Goal: Task Accomplishment & Management: Manage account settings

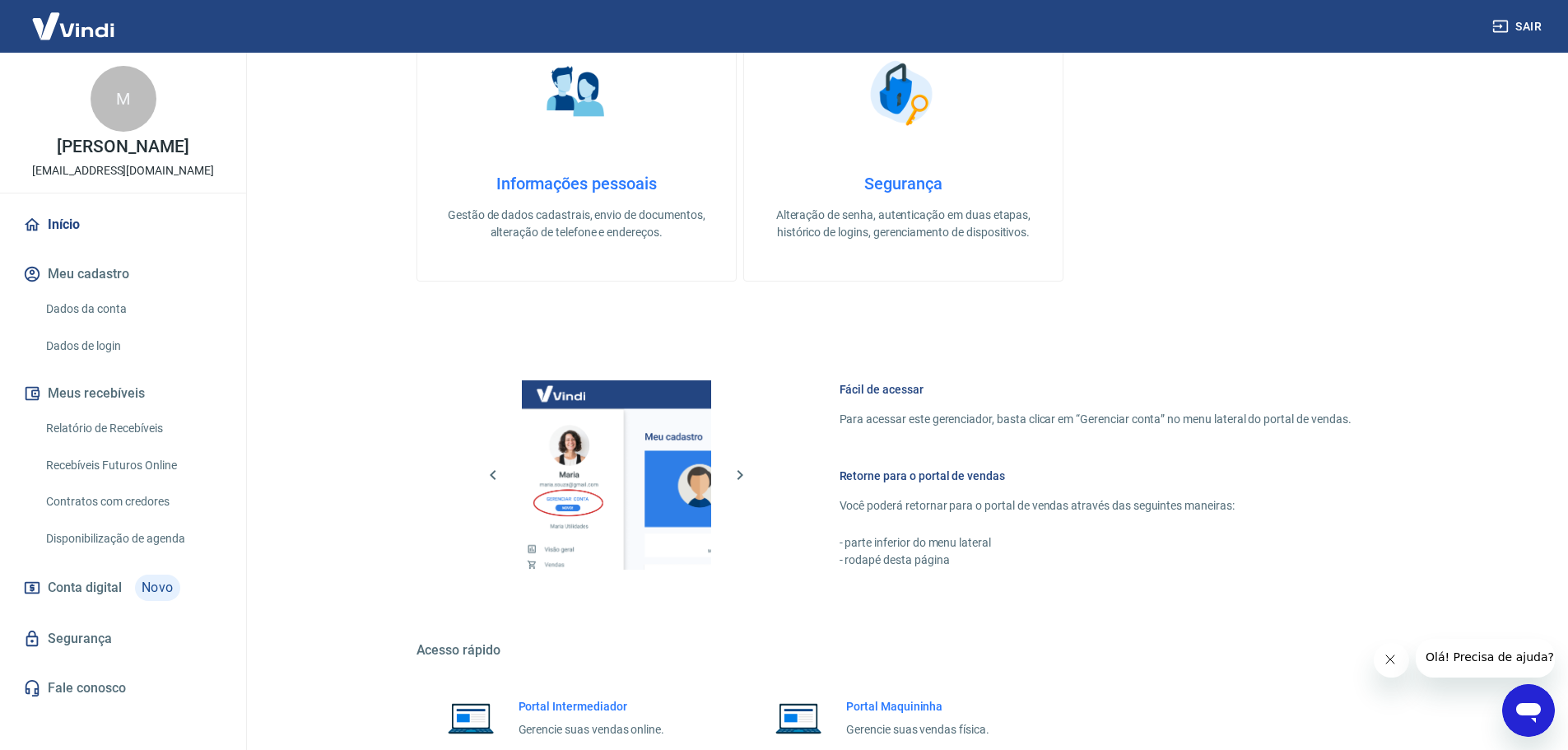
scroll to position [706, 0]
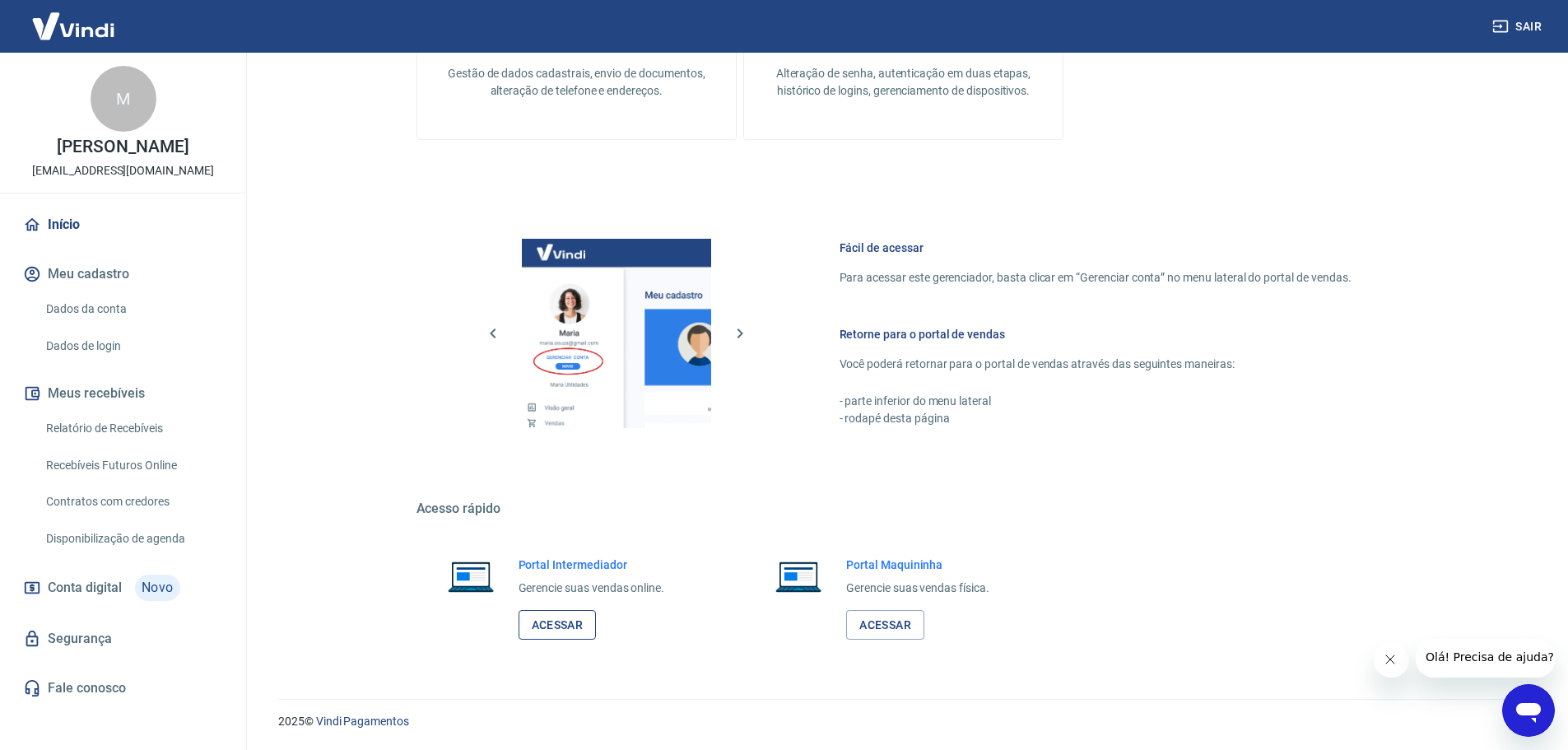
click at [579, 634] on link "Acessar" at bounding box center [558, 624] width 79 height 31
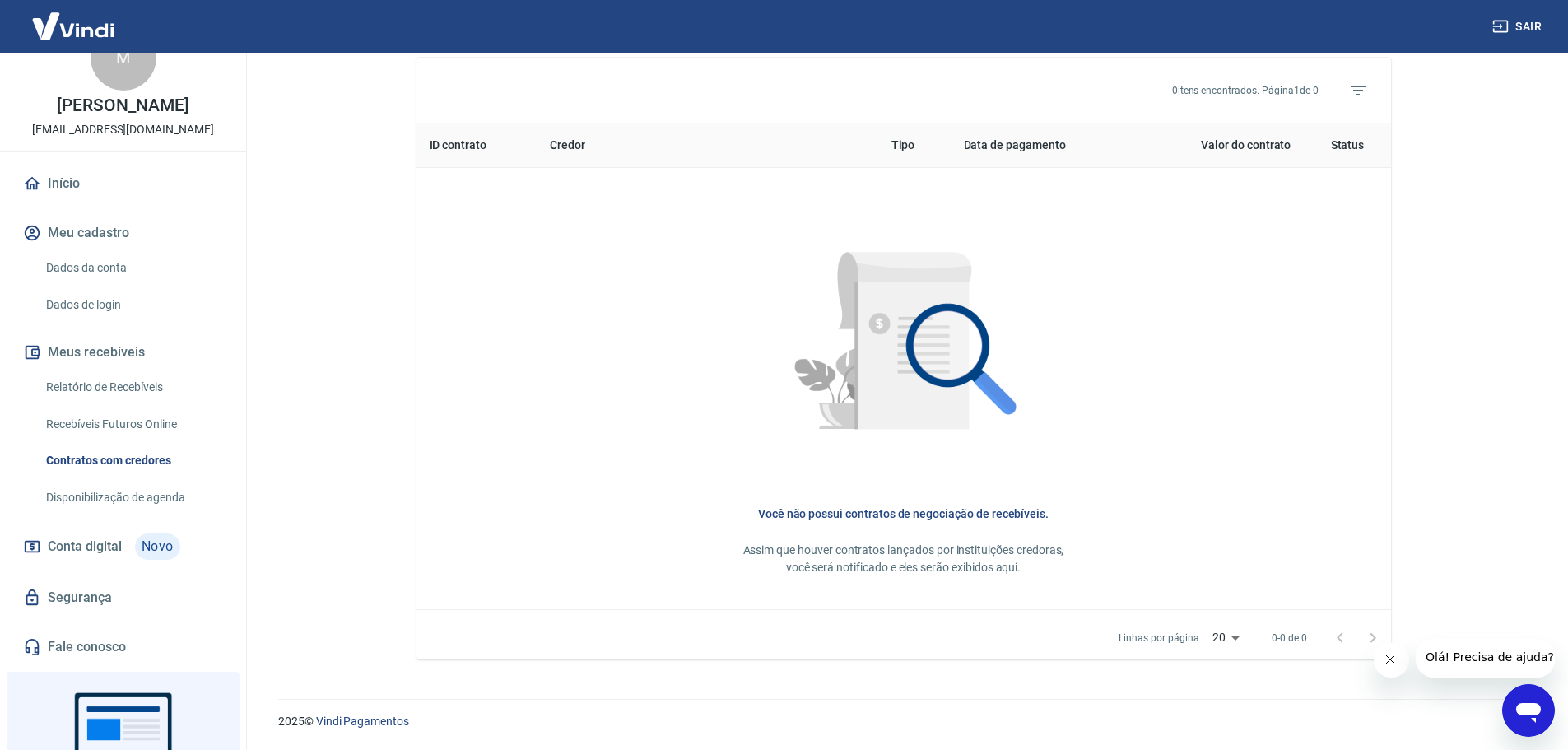
scroll to position [82, 0]
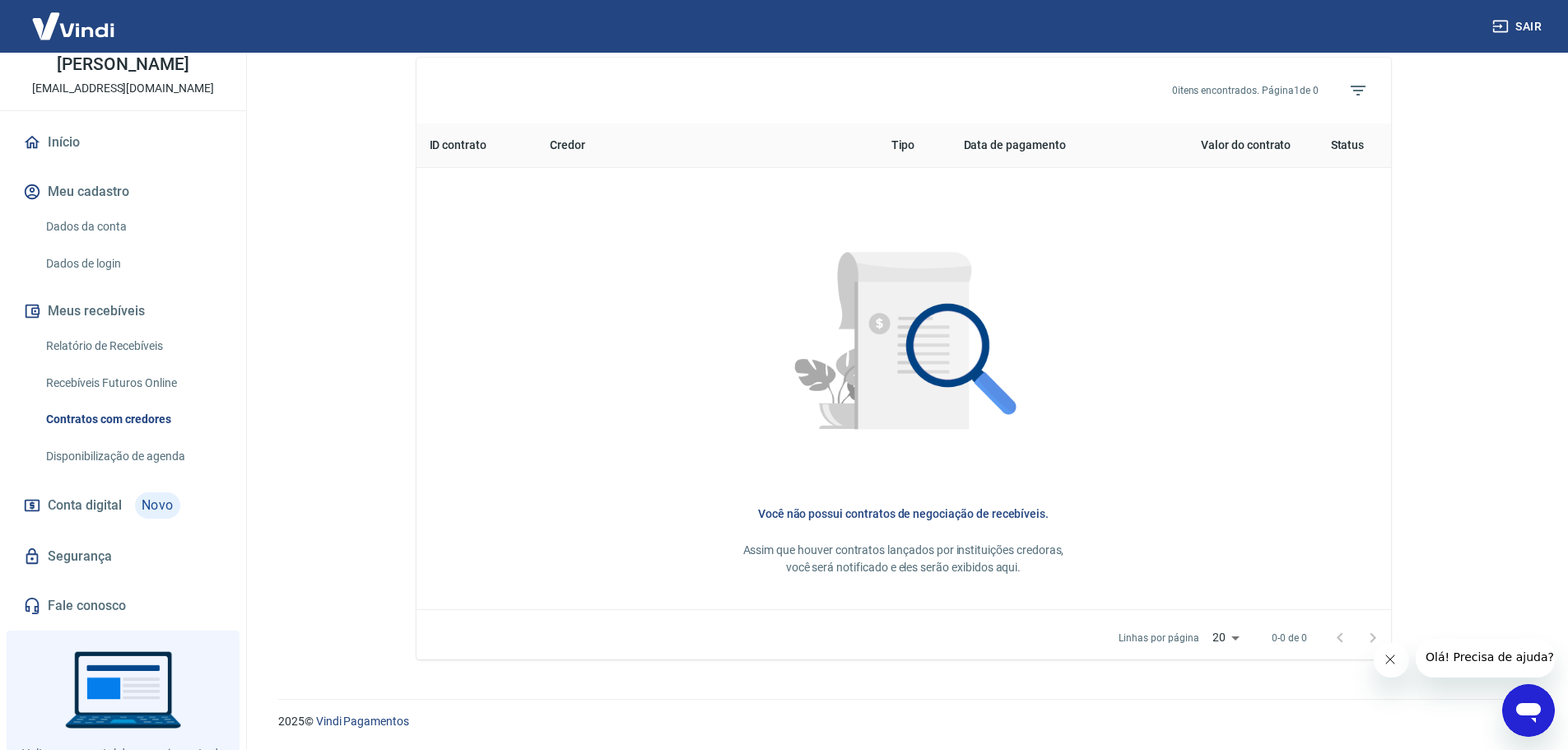
click at [147, 386] on link "Recebíveis Futuros Online" at bounding box center [133, 383] width 187 height 33
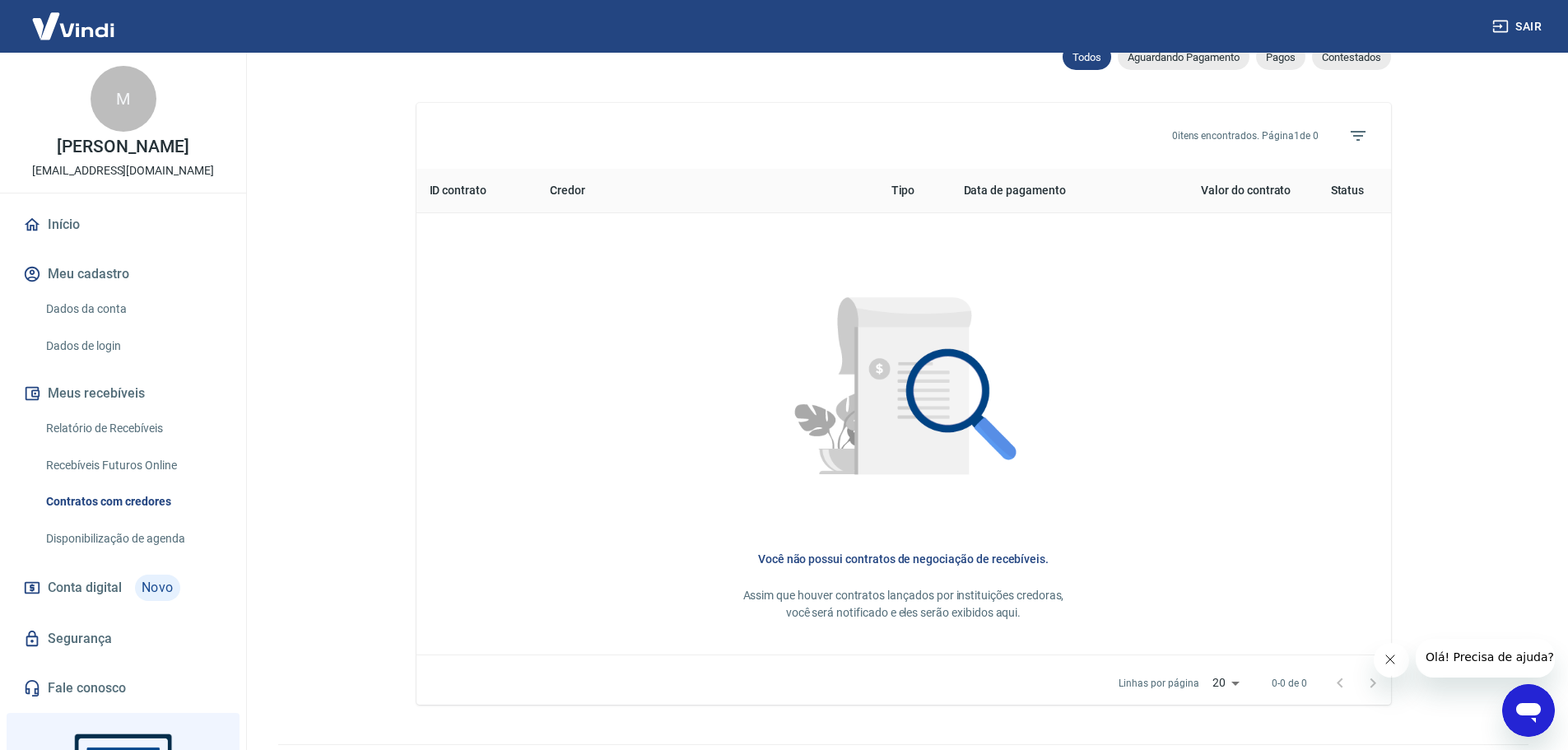
scroll to position [530, 0]
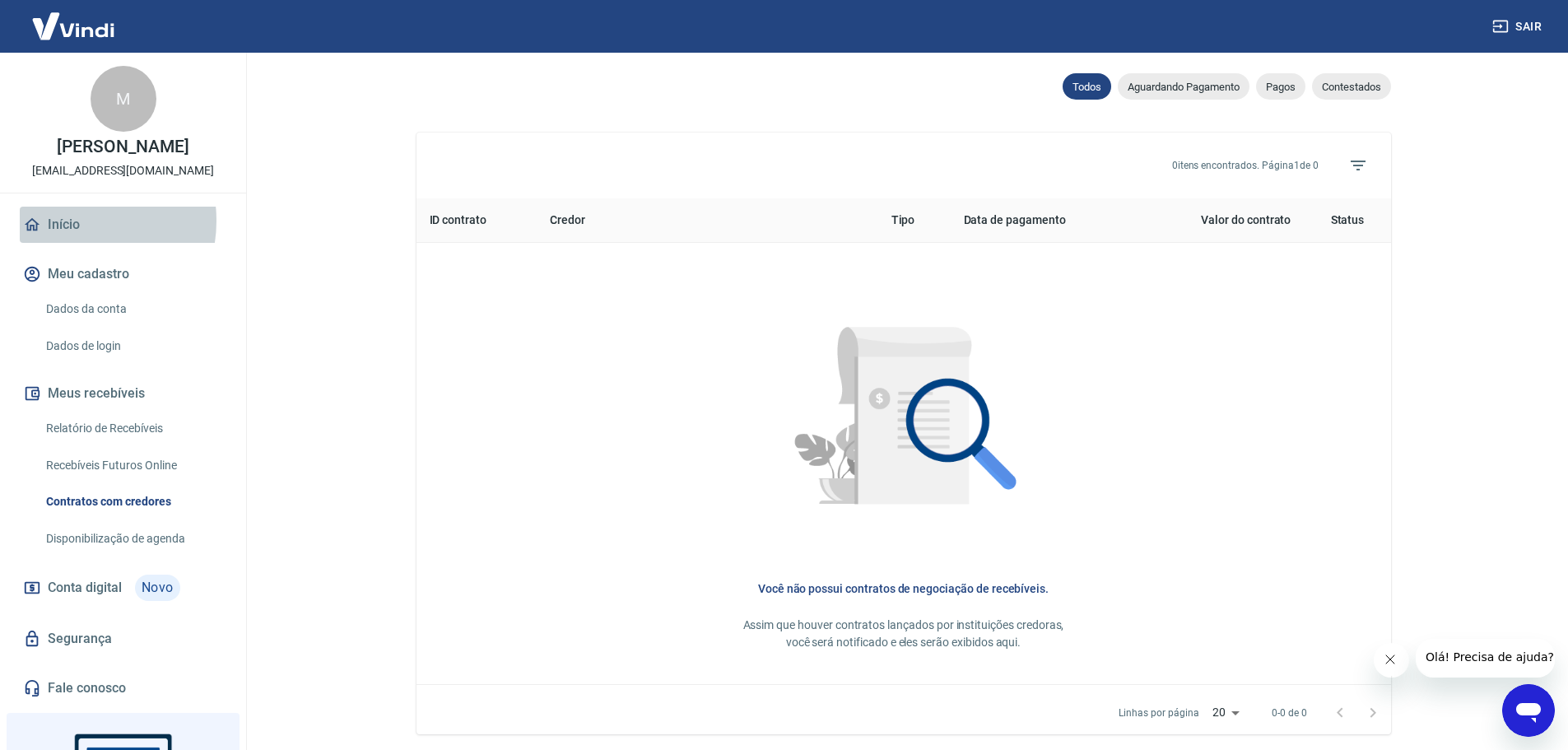
click at [68, 220] on link "Início" at bounding box center [122, 224] width 206 height 36
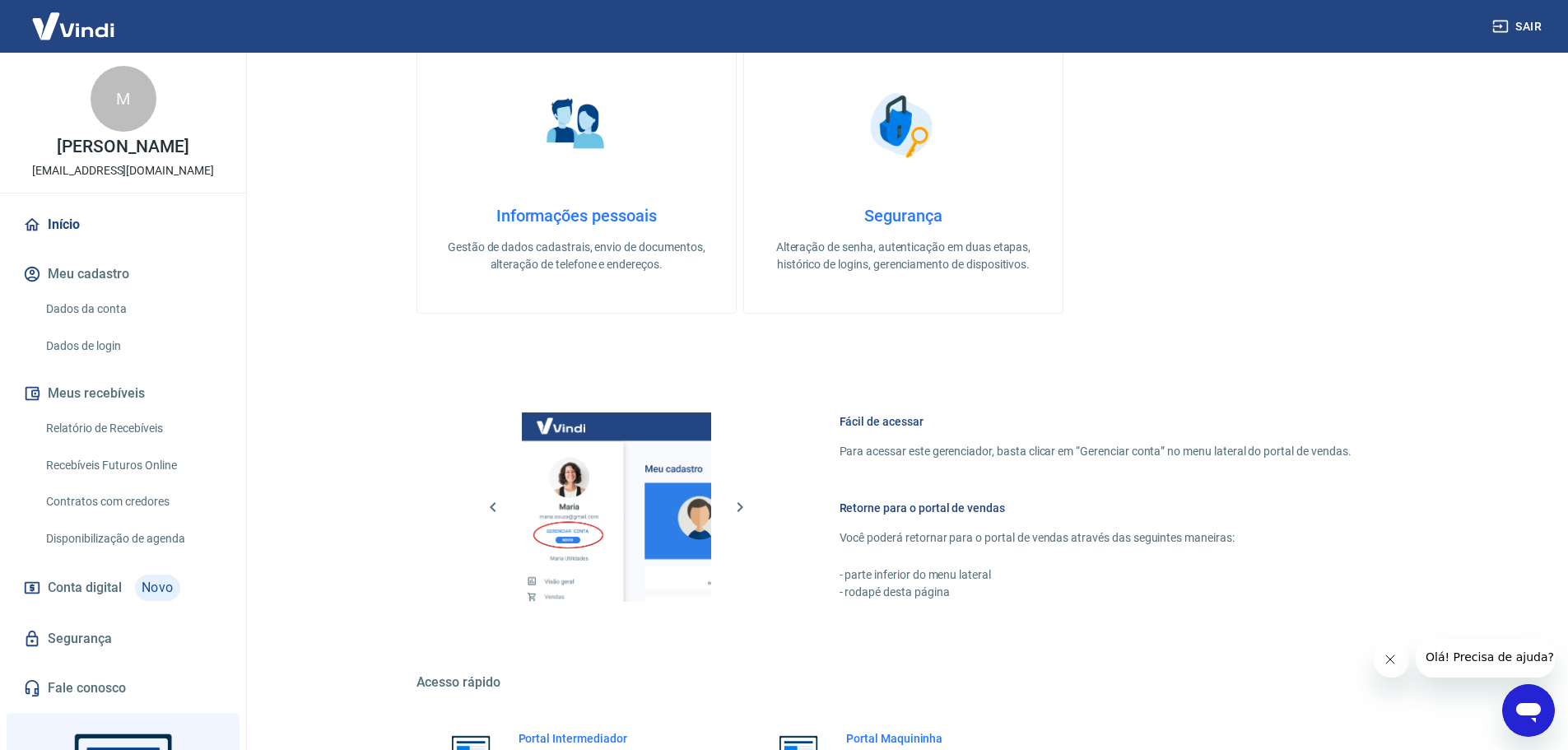
scroll to position [706, 0]
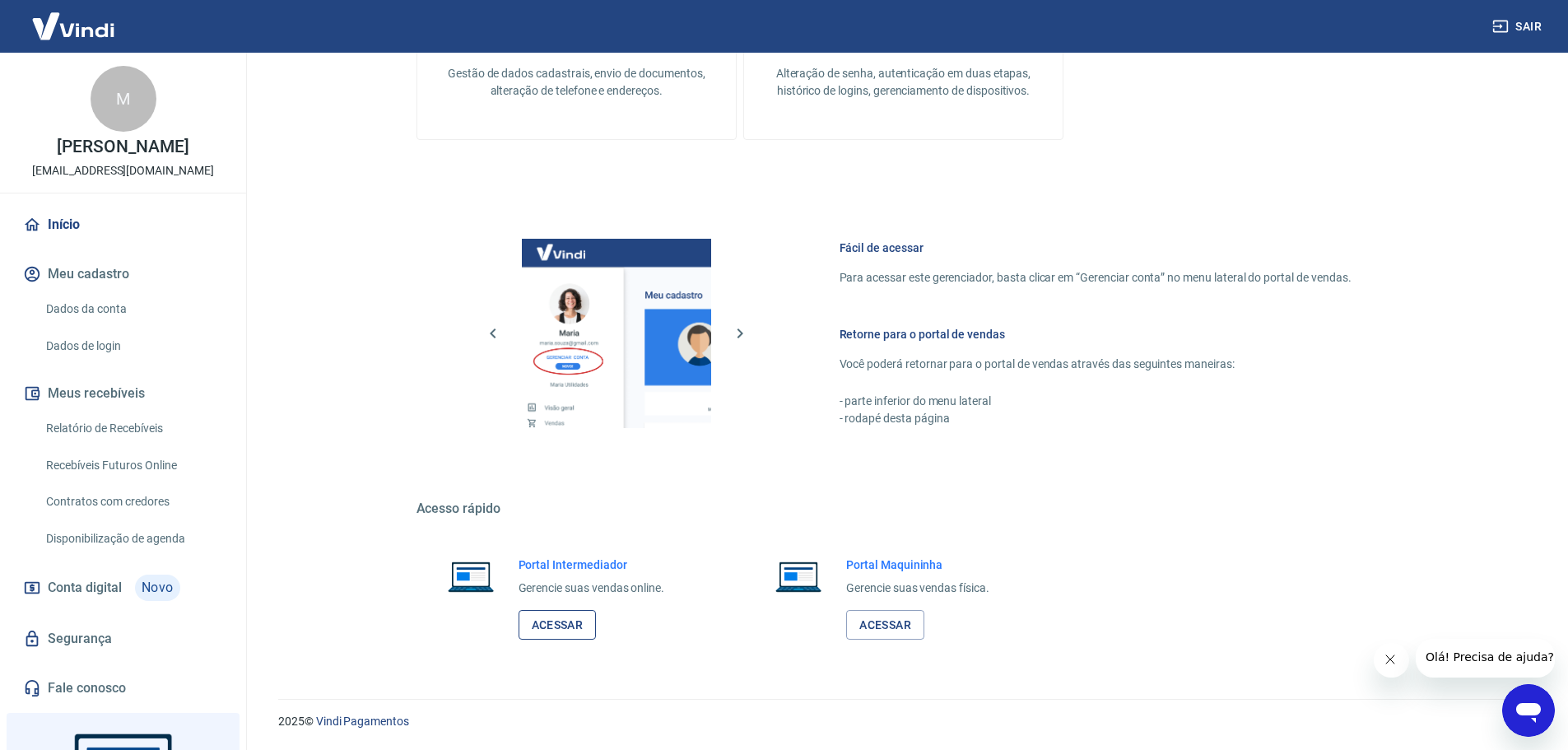
click at [593, 620] on link "Acessar" at bounding box center [558, 624] width 79 height 31
